Goal: Task Accomplishment & Management: Manage account settings

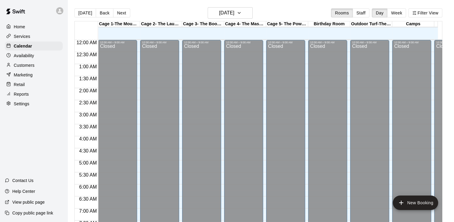
scroll to position [369, 0]
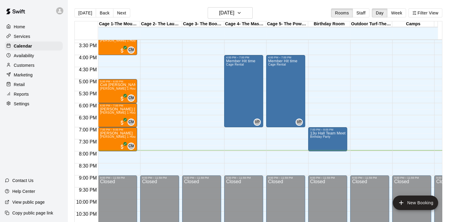
click at [20, 106] on p "Settings" at bounding box center [22, 104] width 16 height 6
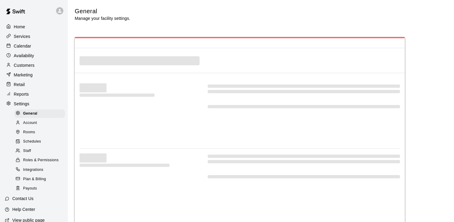
select select "**"
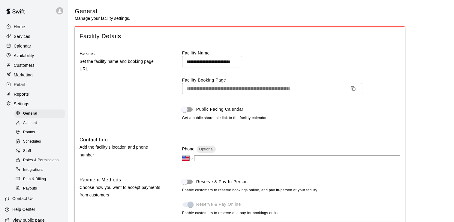
click at [26, 64] on div "Customers" at bounding box center [34, 65] width 58 height 9
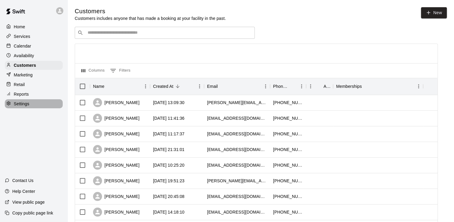
click at [23, 107] on p "Settings" at bounding box center [22, 104] width 16 height 6
select select "**"
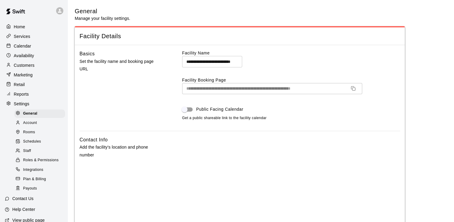
click at [35, 155] on div "Staff" at bounding box center [39, 151] width 51 height 8
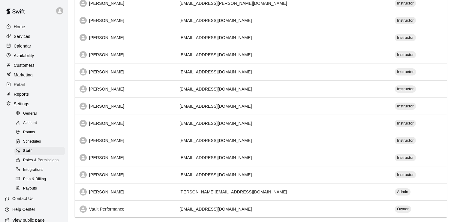
scroll to position [112, 0]
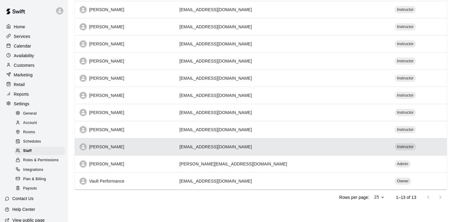
click at [107, 146] on div "[PERSON_NAME]" at bounding box center [125, 146] width 90 height 7
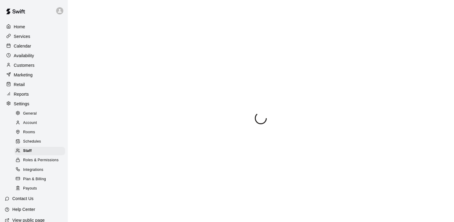
scroll to position [53, 0]
select select "**"
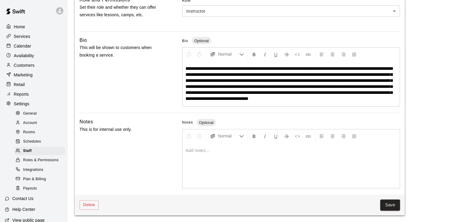
scroll to position [0, 0]
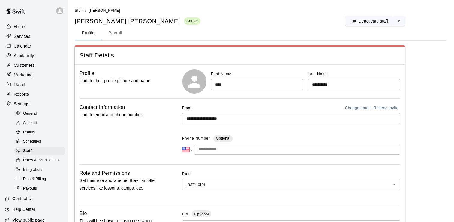
click at [115, 34] on button "Payroll" at bounding box center [115, 33] width 27 height 14
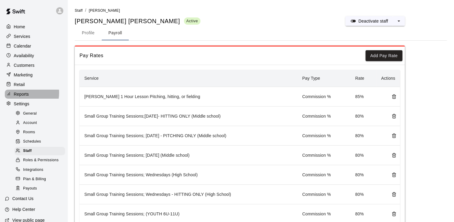
click at [20, 96] on p "Reports" at bounding box center [21, 94] width 15 height 6
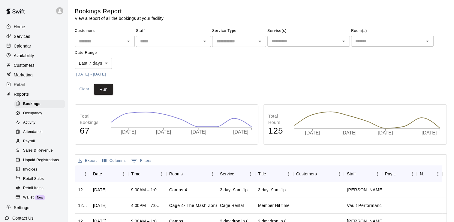
click at [40, 145] on div "Payroll" at bounding box center [39, 141] width 51 height 8
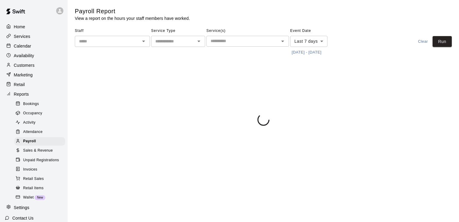
click at [132, 41] on input "text" at bounding box center [108, 42] width 62 height 8
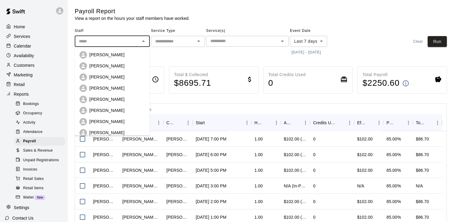
scroll to position [60, 0]
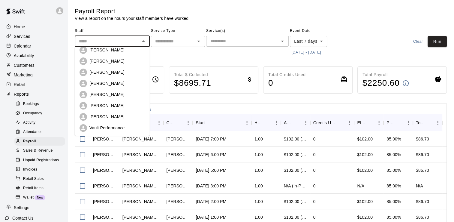
click at [126, 105] on div "[PERSON_NAME]" at bounding box center [117, 105] width 56 height 6
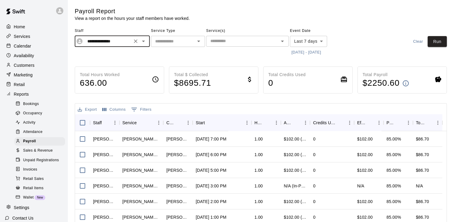
type input "**********"
click at [193, 42] on div "​" at bounding box center [178, 41] width 54 height 11
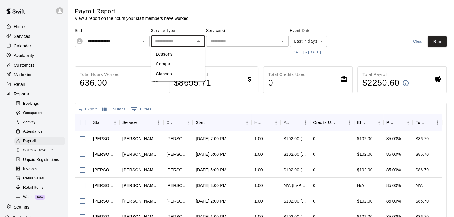
click at [175, 55] on li "Lessons" at bounding box center [178, 54] width 54 height 10
type input "*******"
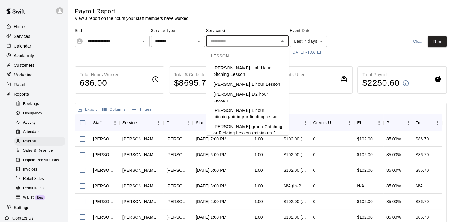
click at [235, 41] on input "text" at bounding box center [242, 41] width 69 height 8
click at [195, 42] on icon "Open" at bounding box center [198, 41] width 7 height 7
click at [231, 41] on input "text" at bounding box center [242, 41] width 69 height 8
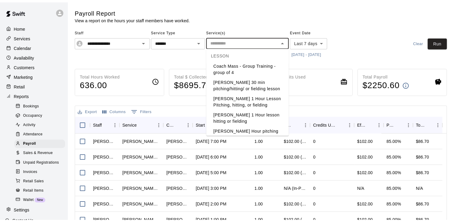
scroll to position [191, 0]
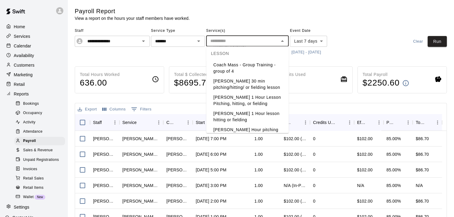
click at [250, 92] on li "[PERSON_NAME] 1 Hour Lesson Pitching, hitting, or fielding" at bounding box center [247, 100] width 83 height 16
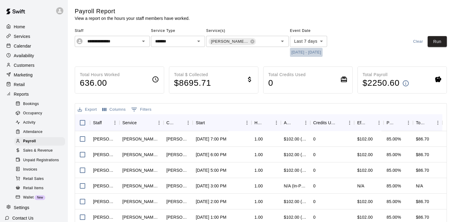
click at [311, 50] on button "[DATE] - [DATE]" at bounding box center [306, 52] width 33 height 9
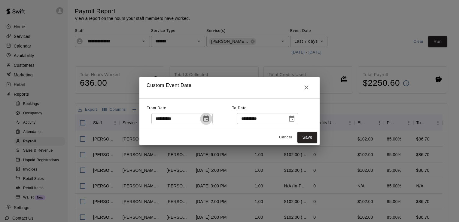
click at [210, 118] on icon "Choose date, selected date is Aug 4, 2025" at bounding box center [205, 118] width 7 height 7
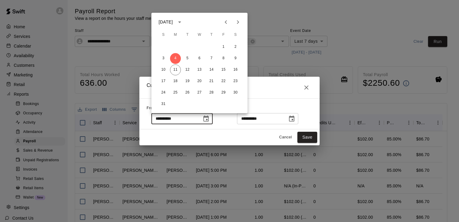
click at [227, 23] on icon "Previous month" at bounding box center [225, 21] width 7 height 7
click at [189, 92] on button "29" at bounding box center [187, 92] width 11 height 11
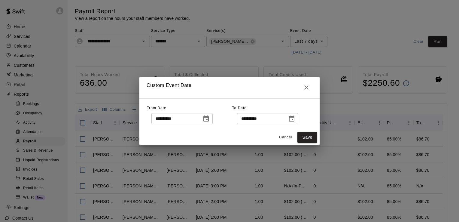
type input "**********"
click at [294, 119] on icon "Choose date, selected date is Aug 11, 2025" at bounding box center [291, 118] width 5 height 6
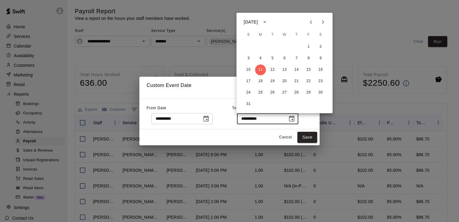
click at [311, 21] on icon "Previous month" at bounding box center [310, 21] width 7 height 7
click at [272, 94] on button "29" at bounding box center [272, 92] width 11 height 11
type input "**********"
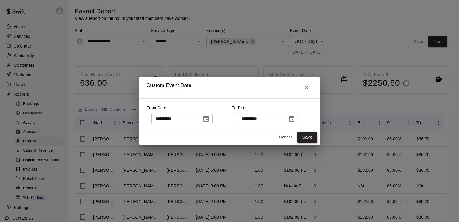
click at [305, 134] on button "Save" at bounding box center [307, 137] width 20 height 11
type input "******"
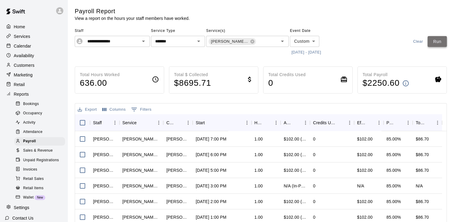
click at [436, 41] on button "Run" at bounding box center [437, 41] width 19 height 11
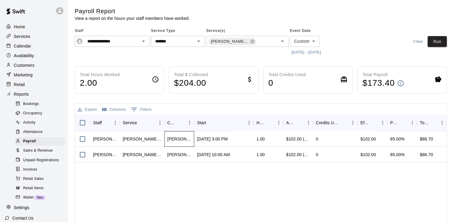
click at [185, 139] on div "[PERSON_NAME]" at bounding box center [180, 139] width 24 height 6
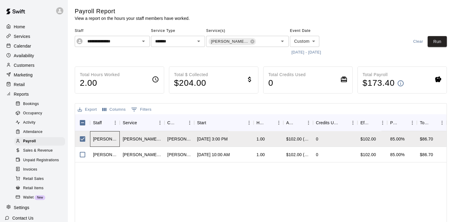
click at [107, 138] on div "[PERSON_NAME]" at bounding box center [105, 139] width 24 height 6
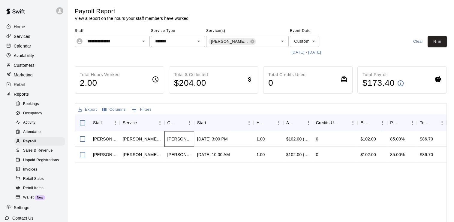
click at [174, 136] on div "[PERSON_NAME]" at bounding box center [180, 139] width 24 height 6
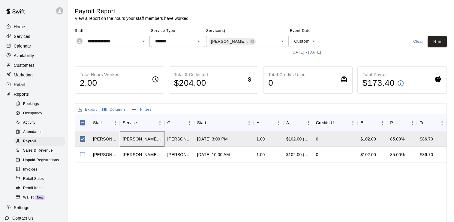
click at [140, 139] on div "[PERSON_NAME] 1 Hour Lesson Pitching, hitting, or fielding" at bounding box center [142, 139] width 39 height 6
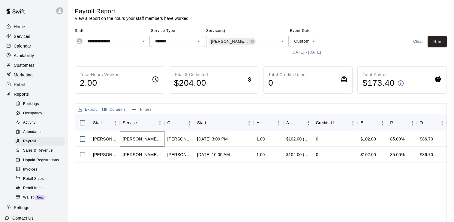
scroll to position [47, 0]
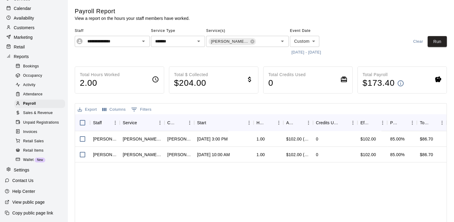
click at [18, 168] on p "Settings" at bounding box center [22, 170] width 16 height 6
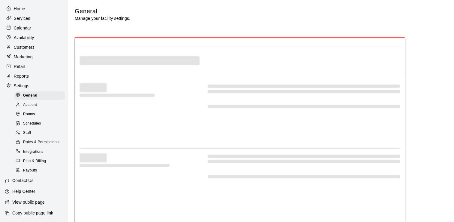
select select "**"
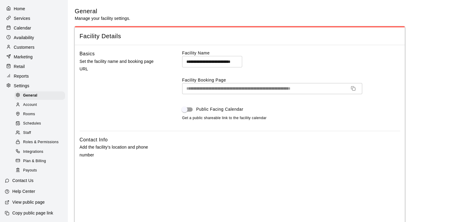
click at [32, 129] on div "Staff" at bounding box center [39, 133] width 51 height 8
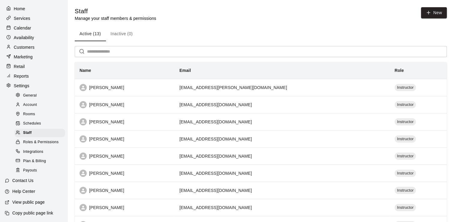
scroll to position [112, 0]
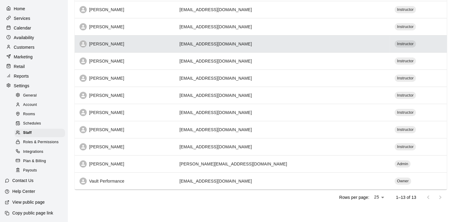
click at [104, 43] on div "[PERSON_NAME]" at bounding box center [125, 43] width 90 height 7
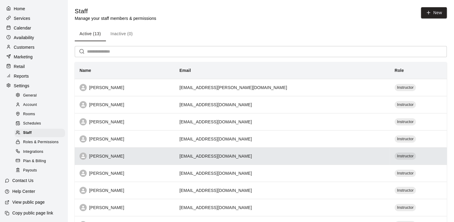
select select "**"
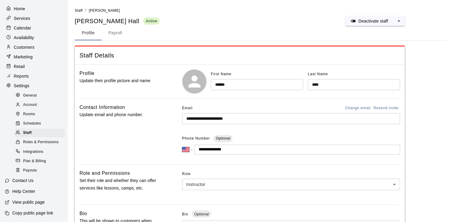
click at [119, 31] on button "Payroll" at bounding box center [115, 33] width 27 height 14
